Goal: Task Accomplishment & Management: Complete application form

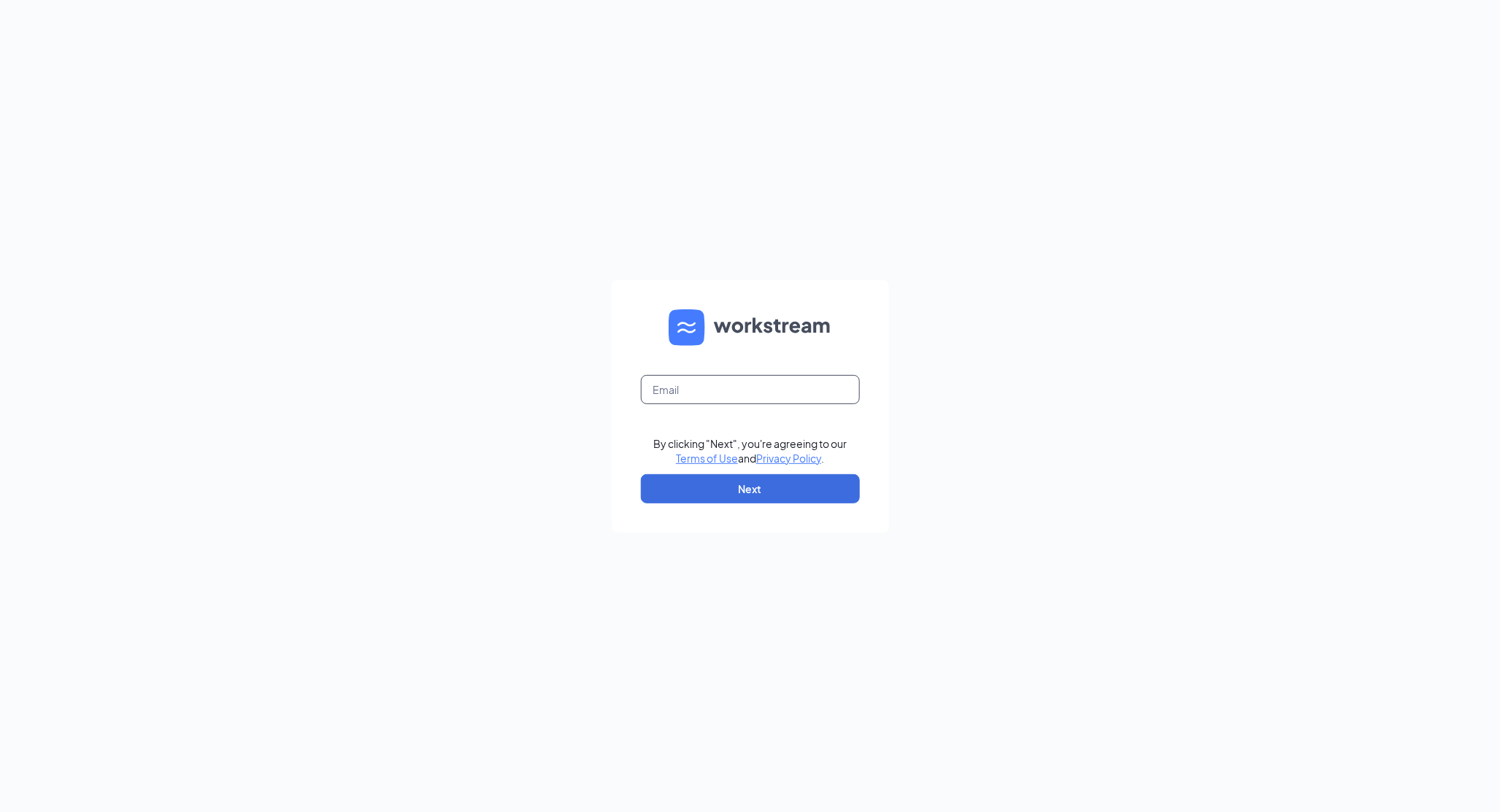
click at [717, 383] on input "text" at bounding box center [750, 389] width 219 height 29
type input "X"
type input "[EMAIL_ADDRESS][DOMAIN_NAME]"
click at [720, 481] on button "Next" at bounding box center [750, 488] width 219 height 29
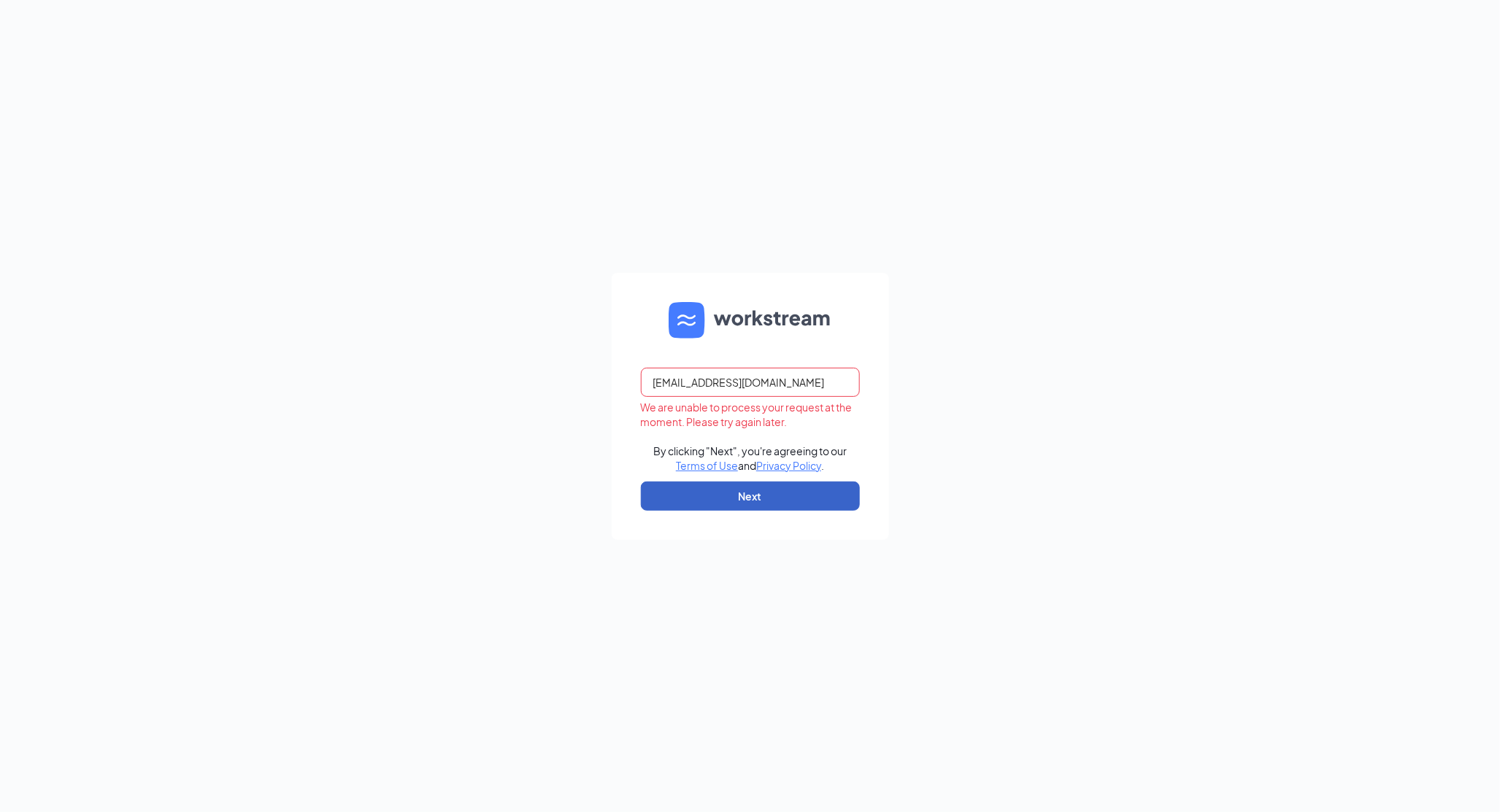
click at [733, 499] on button "Next" at bounding box center [750, 495] width 219 height 29
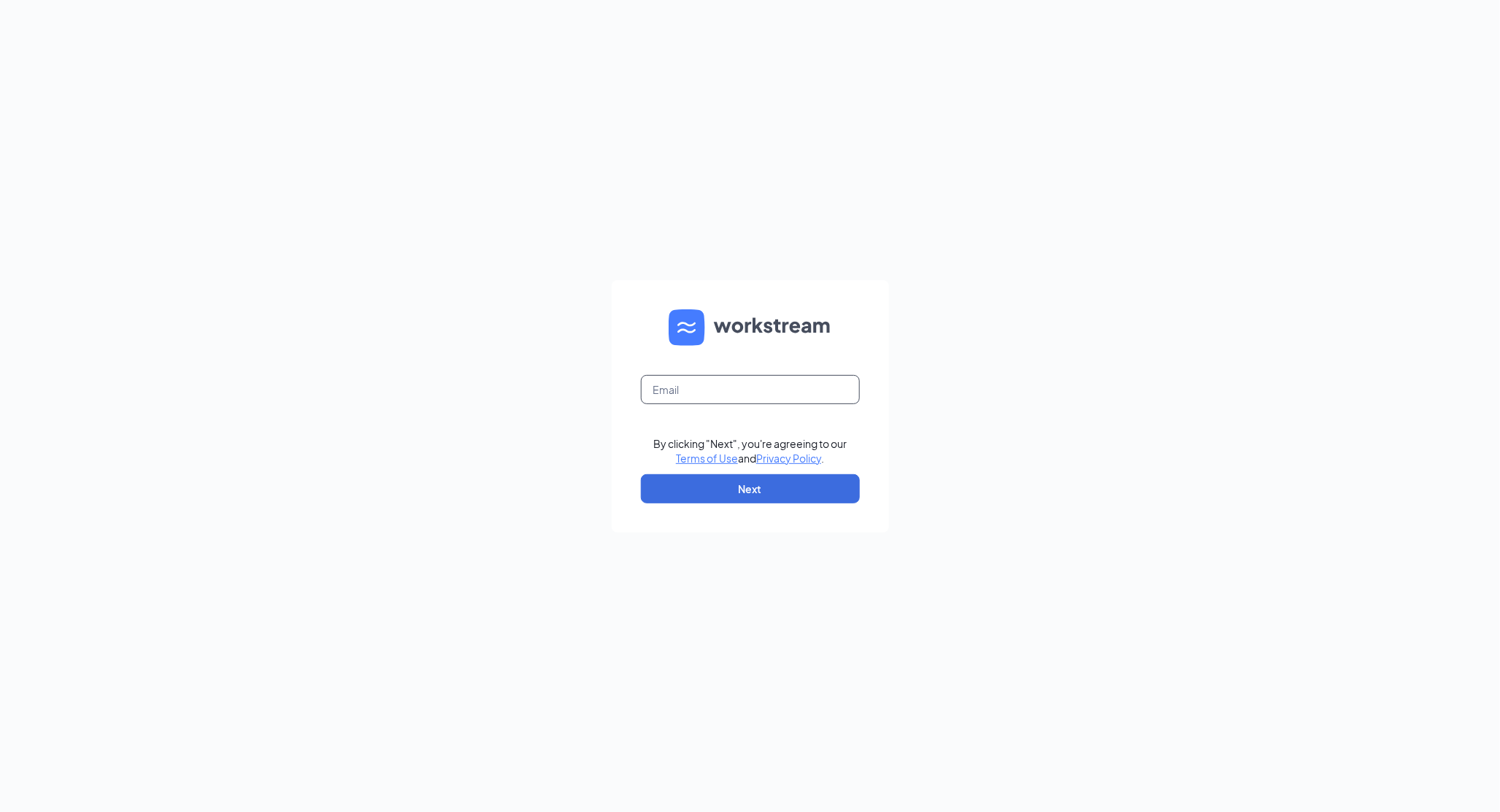
drag, startPoint x: 0, startPoint y: 0, endPoint x: 737, endPoint y: 385, distance: 831.5
click at [737, 385] on input "text" at bounding box center [750, 389] width 219 height 29
type input "[EMAIL_ADDRESS][DOMAIN_NAME]"
click at [741, 492] on button "Next" at bounding box center [750, 488] width 219 height 29
